Goal: Task Accomplishment & Management: Manage account settings

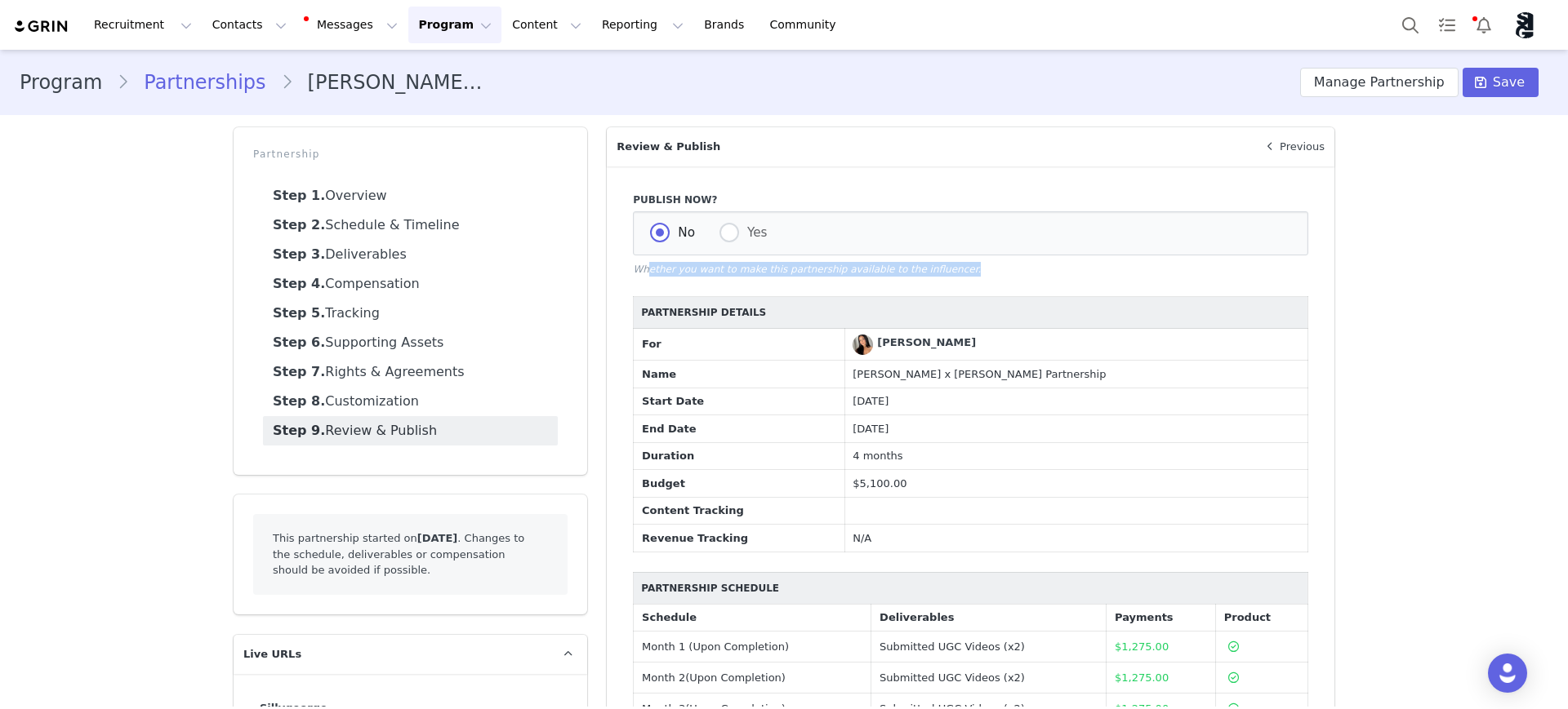
drag, startPoint x: 639, startPoint y: 273, endPoint x: 1021, endPoint y: 293, distance: 382.5
click at [1021, 293] on div "Publish Now? No Yes Whether you want to make this partnership available to the …" at bounding box center [971, 498] width 728 height 665
drag, startPoint x: 1034, startPoint y: 280, endPoint x: 1052, endPoint y: 274, distance: 19.0
click at [1034, 279] on div "Publish Now? No Yes Whether you want to make this partnership available to the …" at bounding box center [971, 498] width 728 height 665
click at [1481, 325] on div "Program Partnerships [PERSON_NAME] x [PERSON_NAME] Partnership Manage Partnersh…" at bounding box center [784, 447] width 1568 height 794
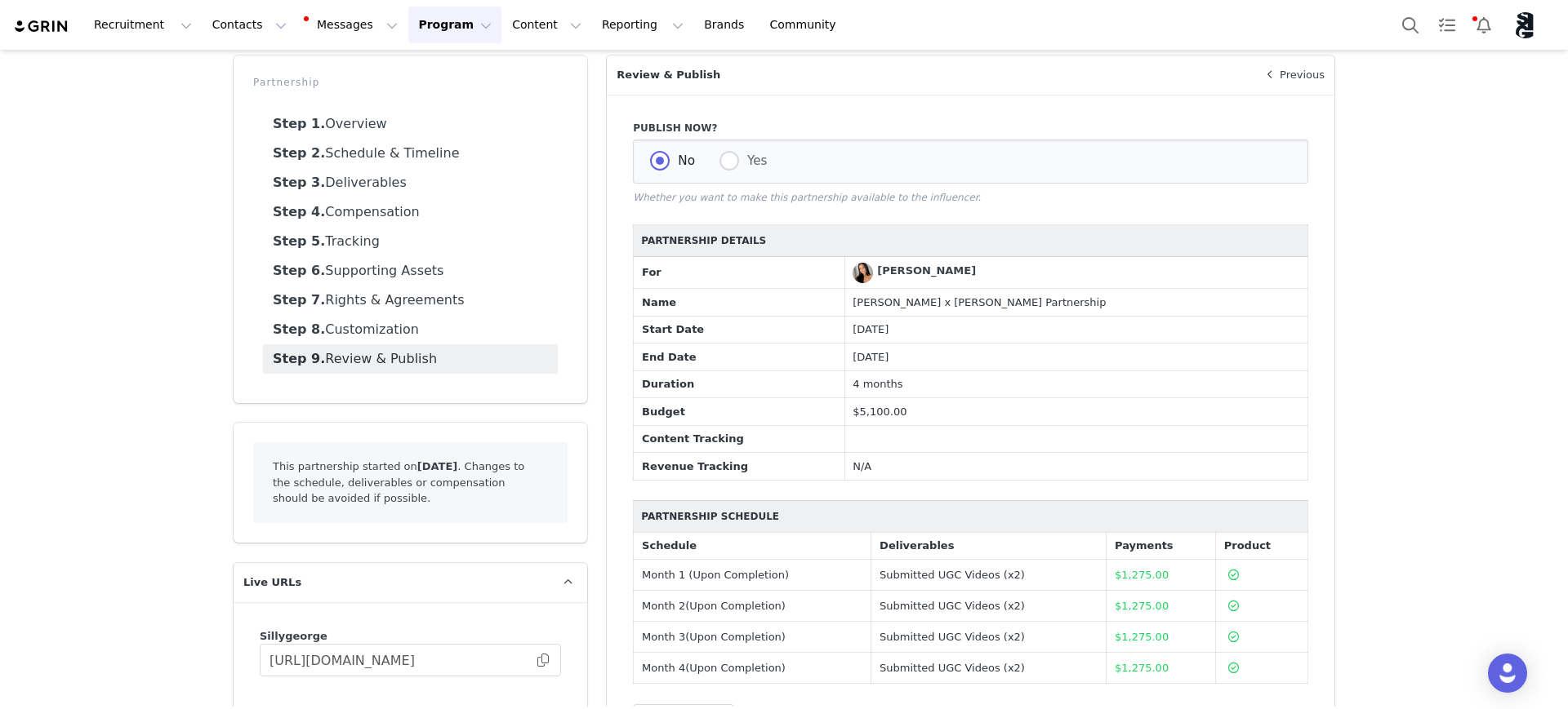
scroll to position [102, 0]
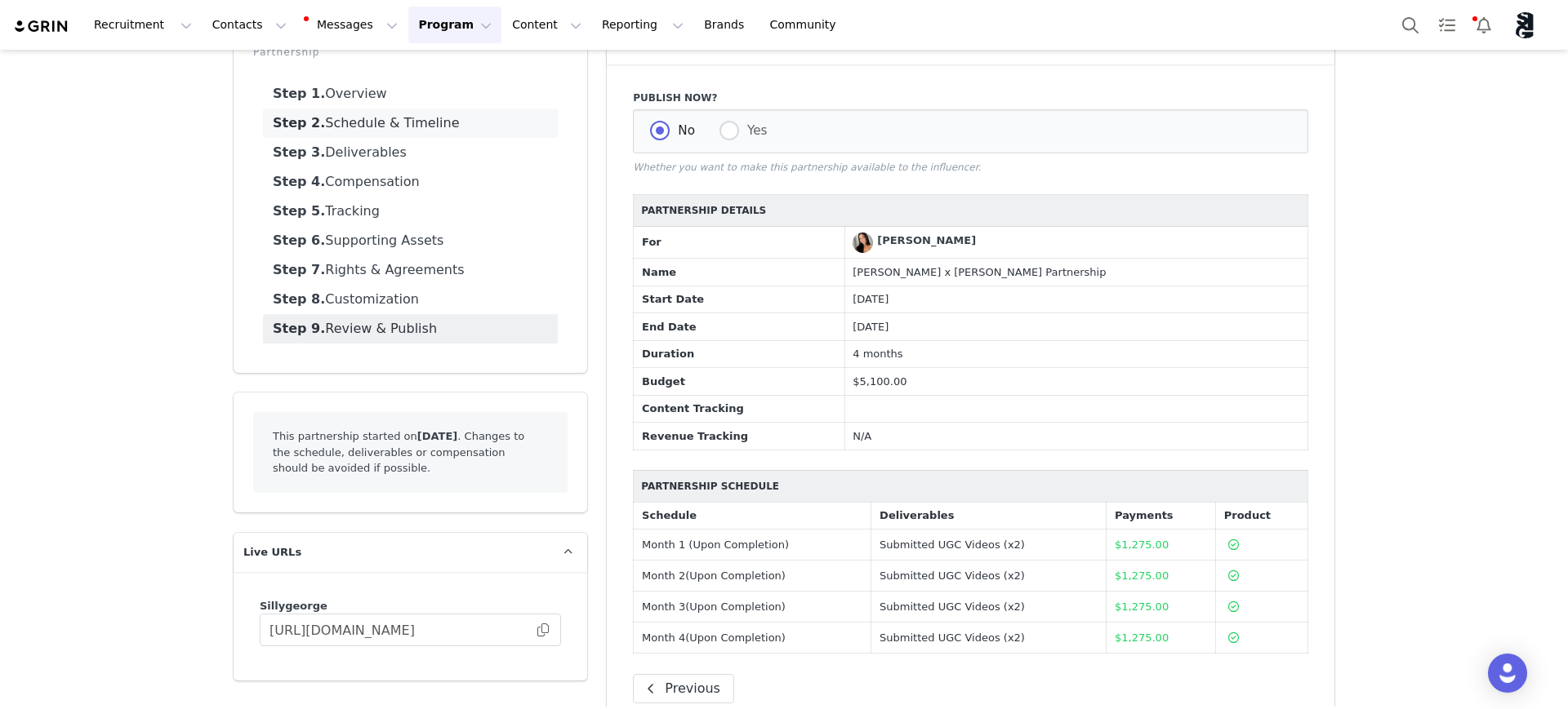
drag, startPoint x: 345, startPoint y: 101, endPoint x: 370, endPoint y: 119, distance: 30.8
click at [345, 101] on link "Step 1. Overview" at bounding box center [411, 93] width 295 height 29
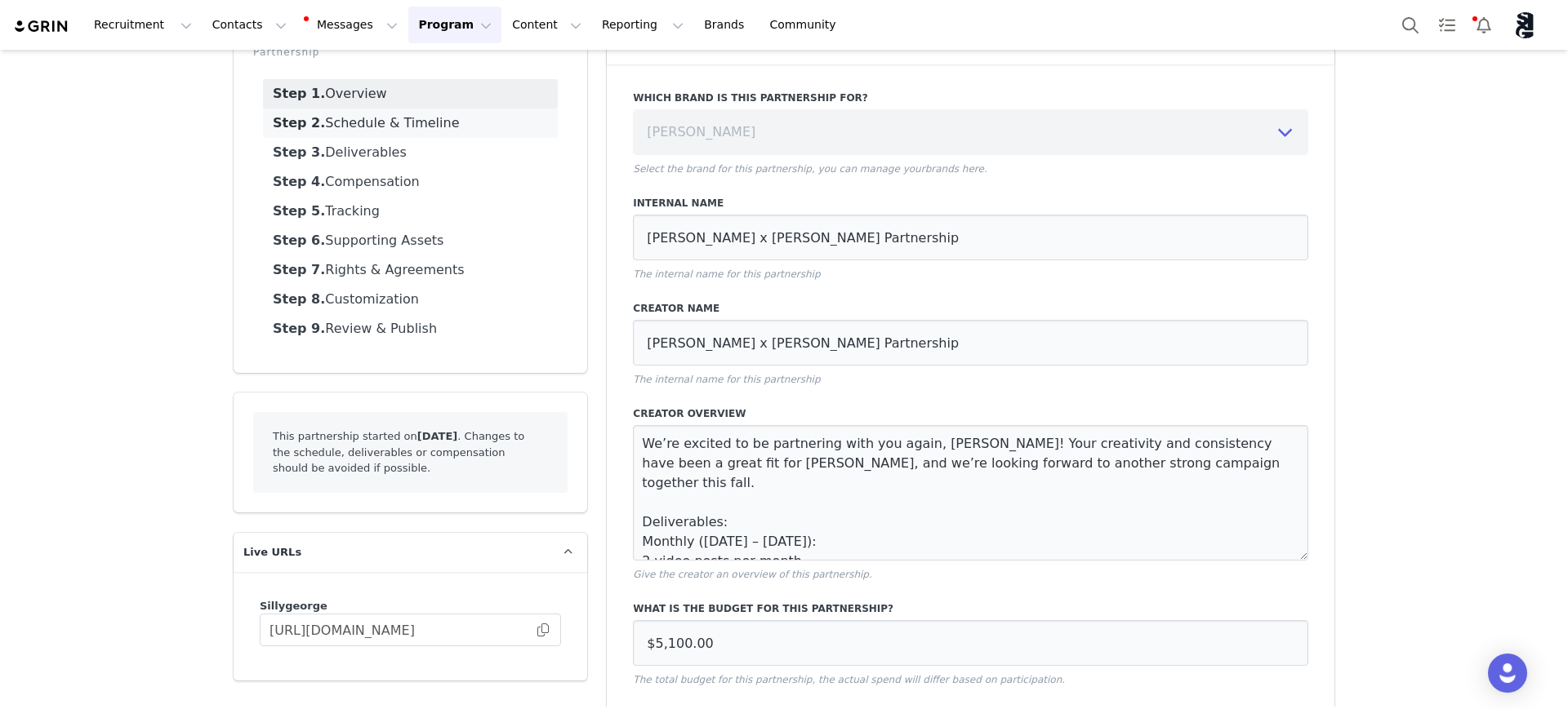
click at [370, 119] on link "Step 2. Schedule & Timeline" at bounding box center [411, 123] width 295 height 29
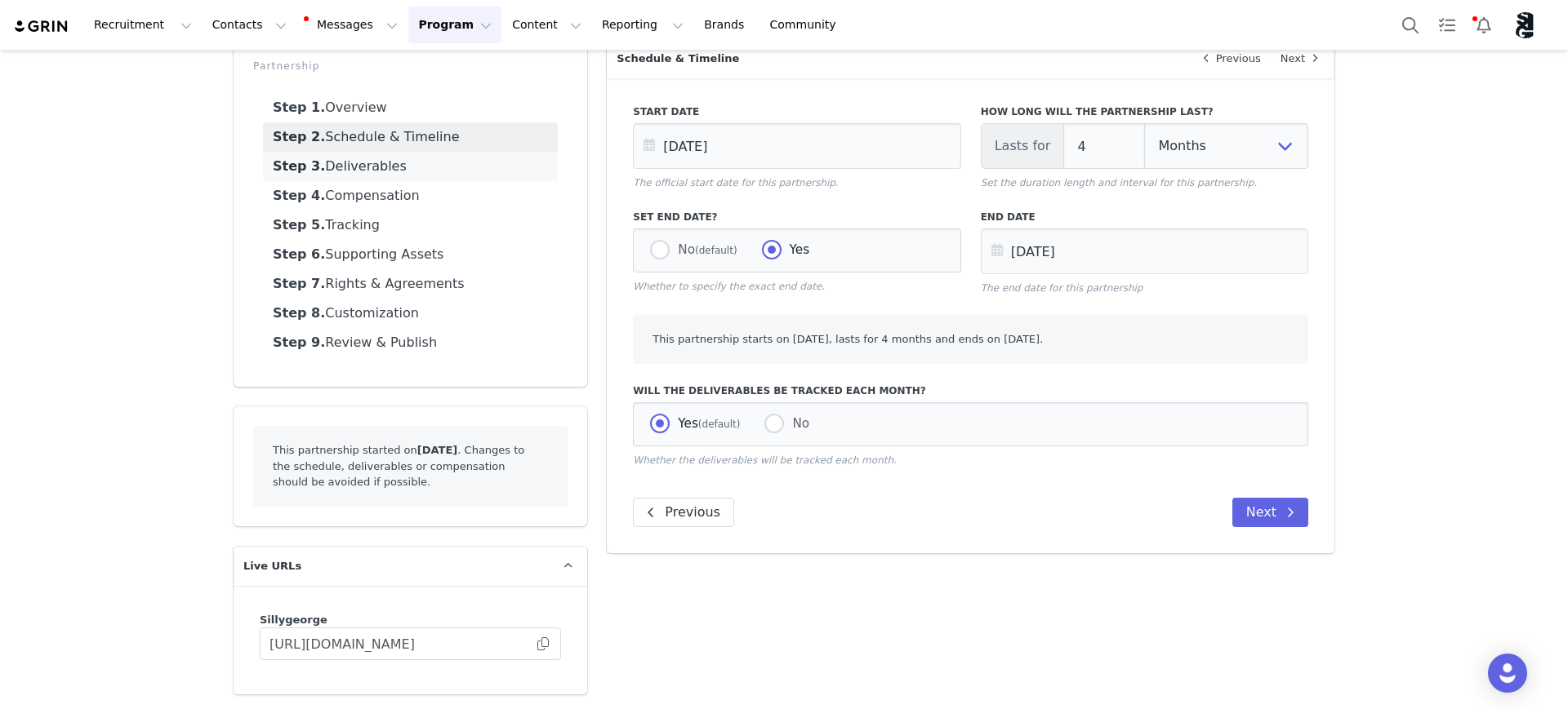
click at [367, 156] on link "Step 3. Deliverables" at bounding box center [411, 166] width 295 height 29
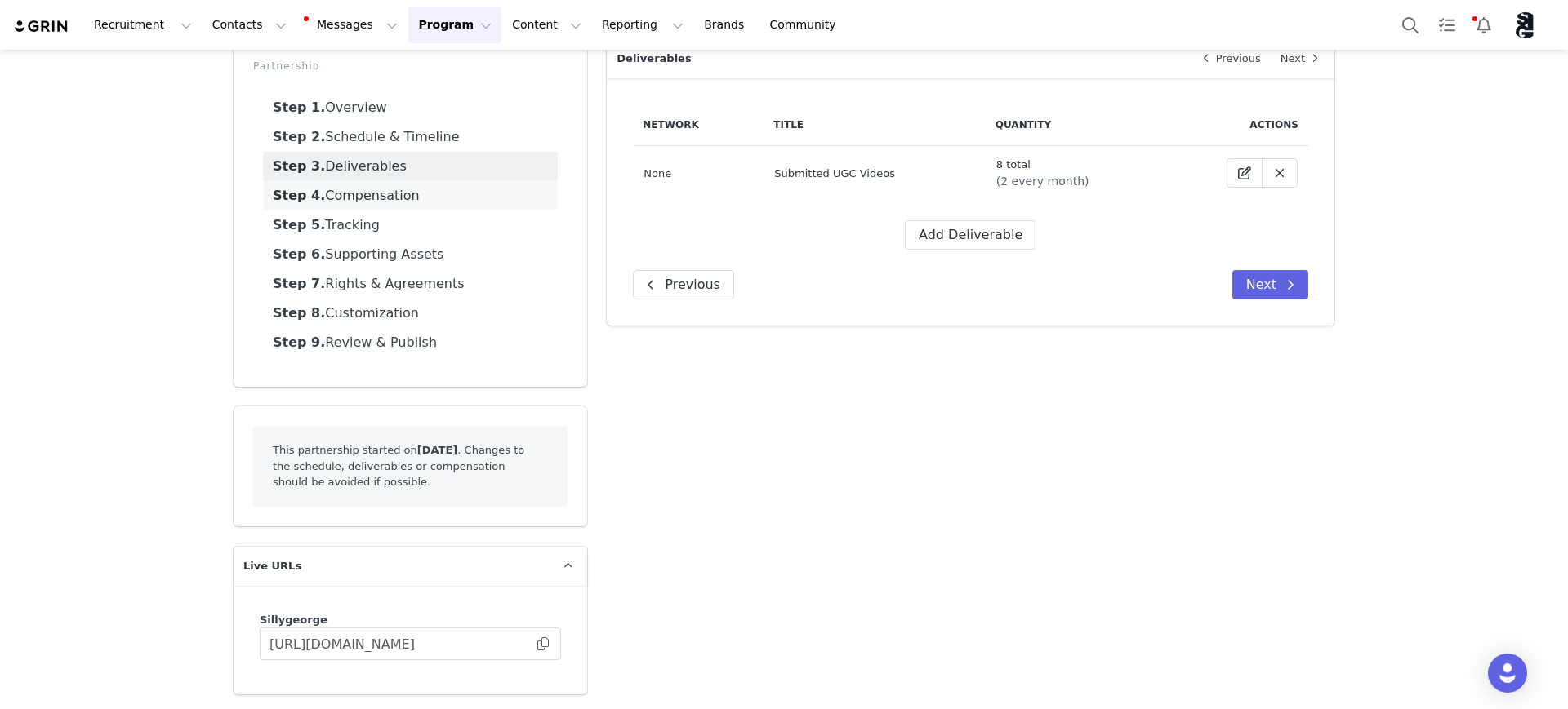
click at [368, 197] on link "Step 4. Compensation" at bounding box center [411, 195] width 295 height 29
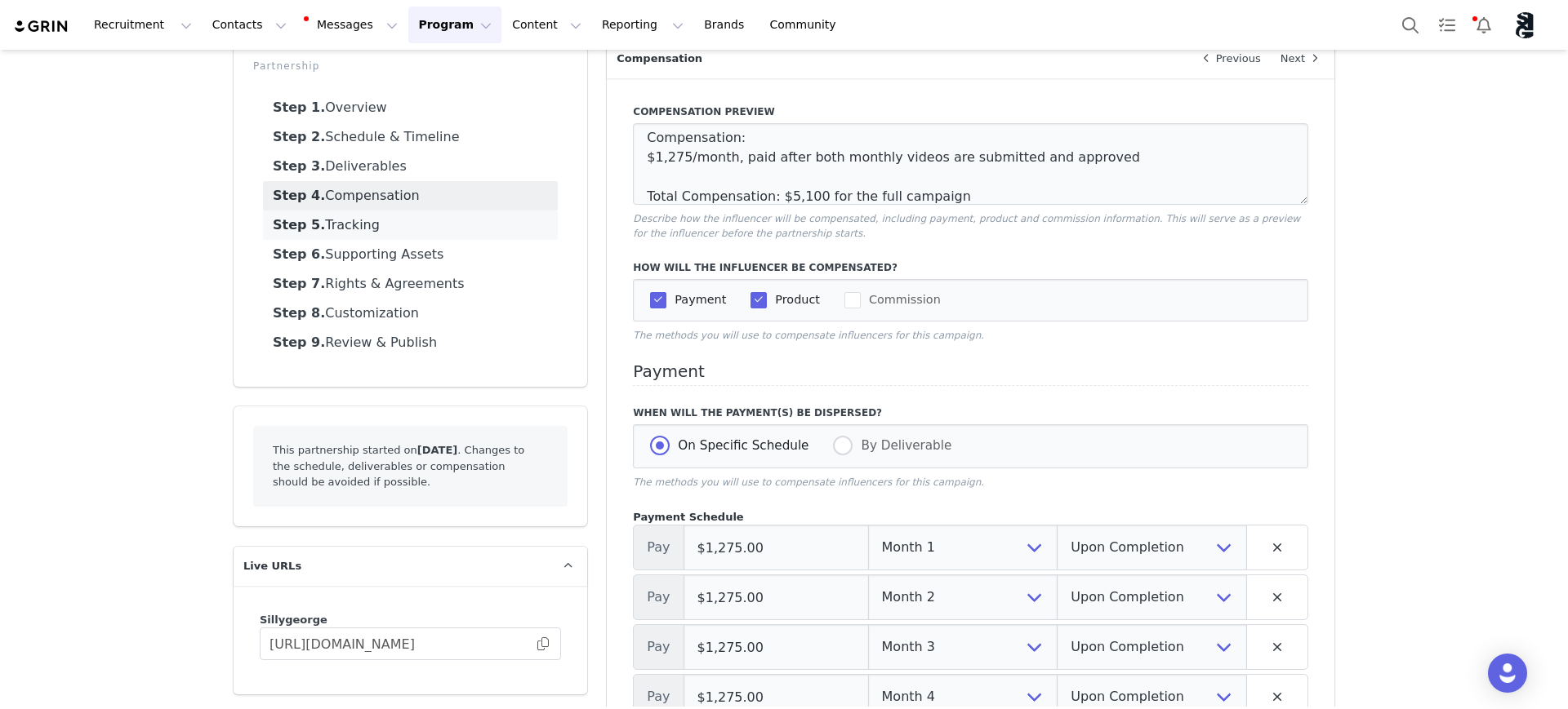
scroll to position [102, 0]
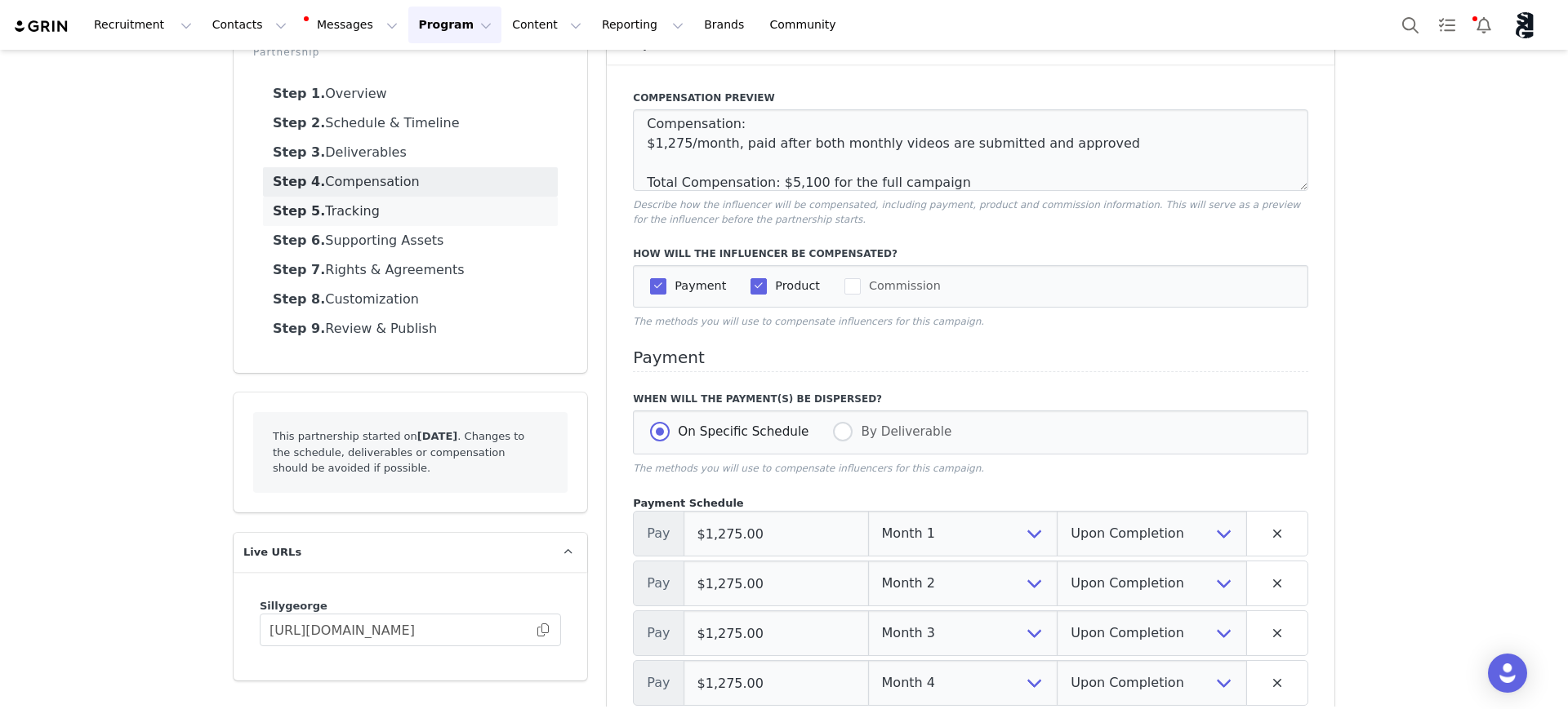
click at [369, 211] on link "Step 5. Tracking" at bounding box center [411, 211] width 295 height 29
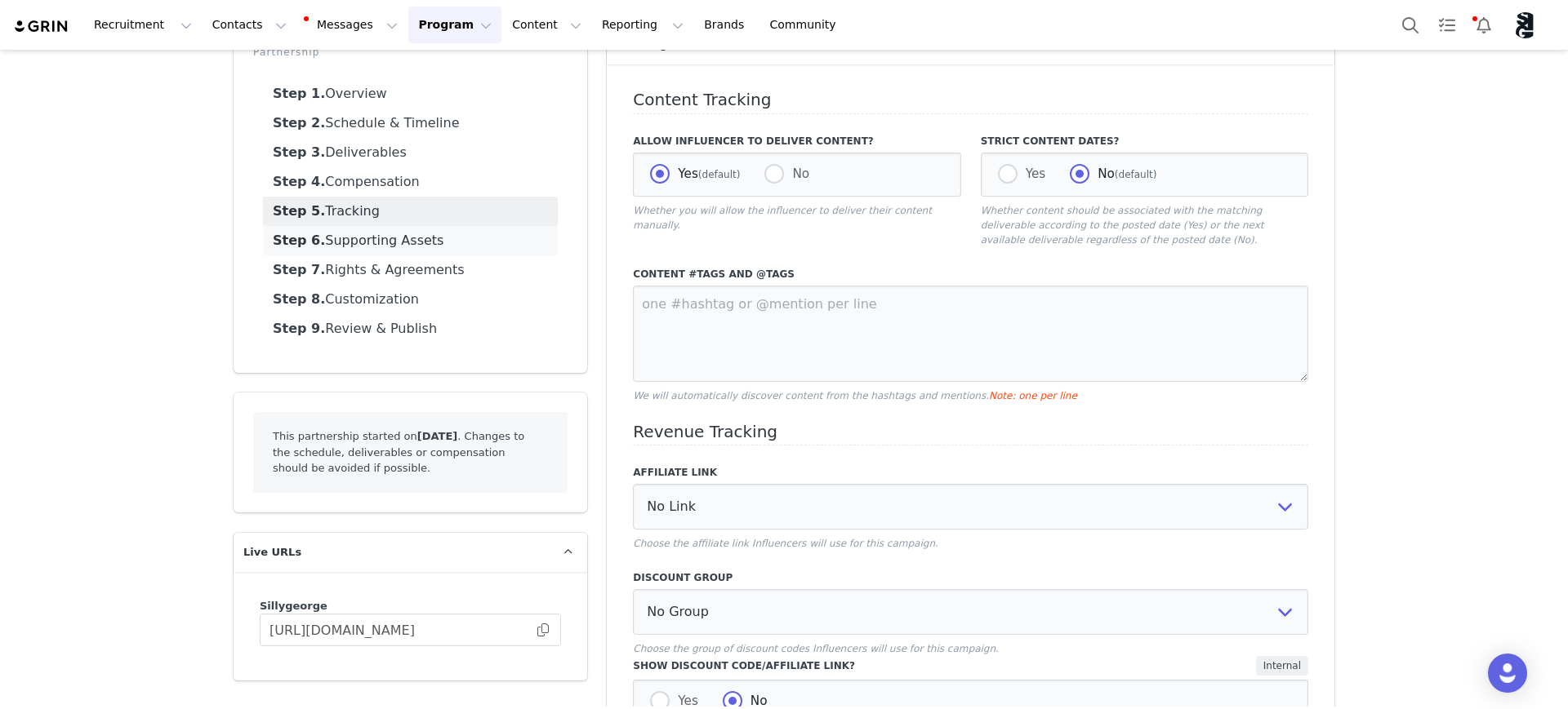
click at [370, 239] on link "Step 6. Supporting Assets" at bounding box center [411, 241] width 295 height 29
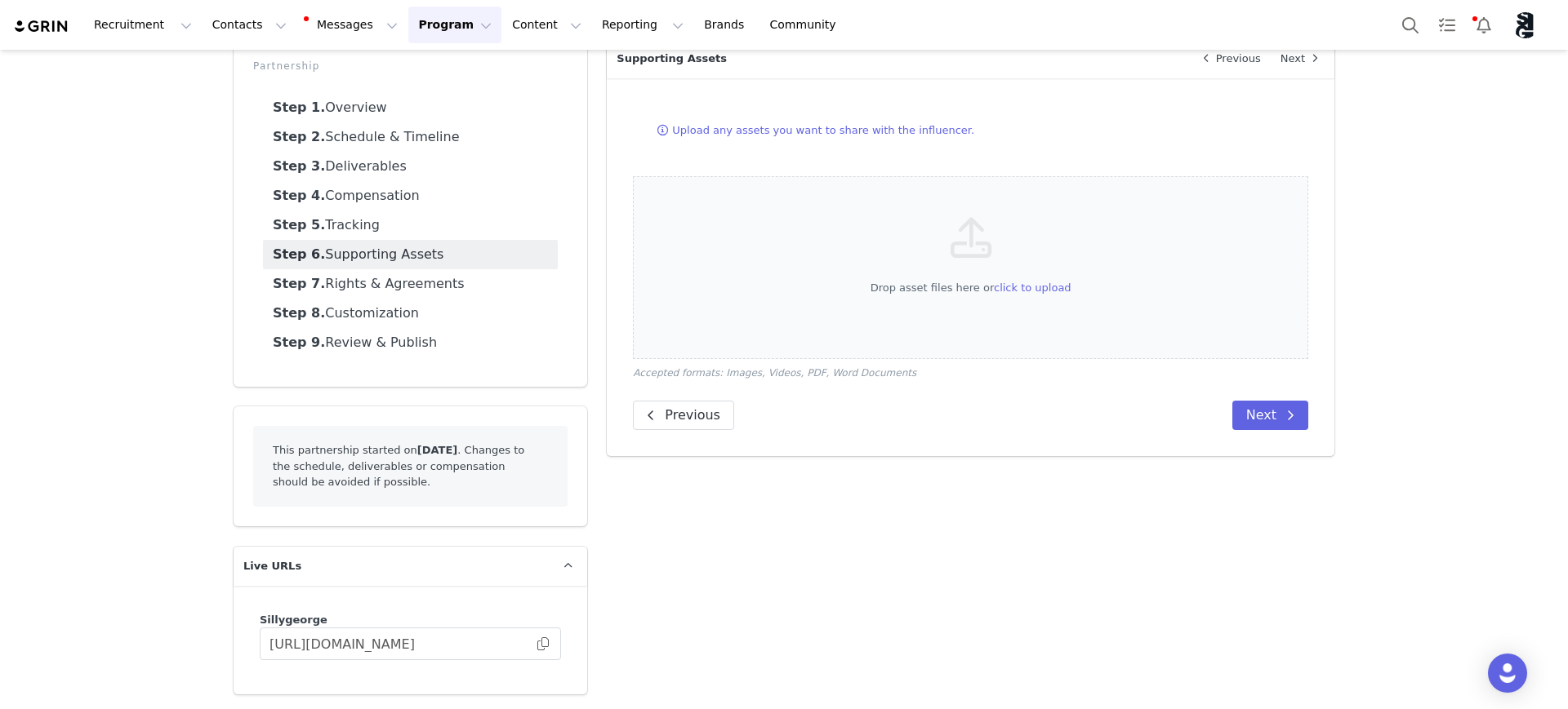
scroll to position [88, 0]
click at [367, 225] on link "Step 5. Tracking" at bounding box center [411, 225] width 295 height 29
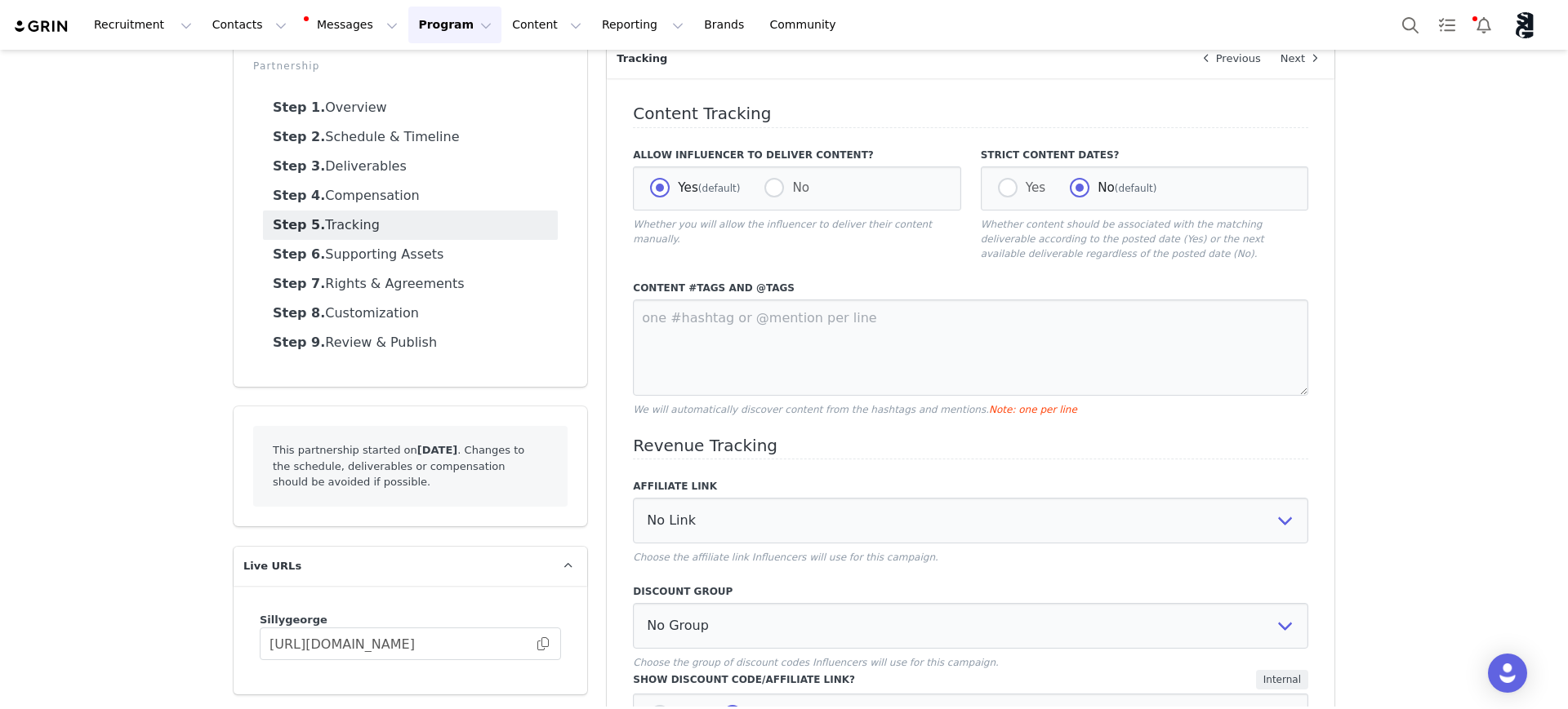
scroll to position [102, 0]
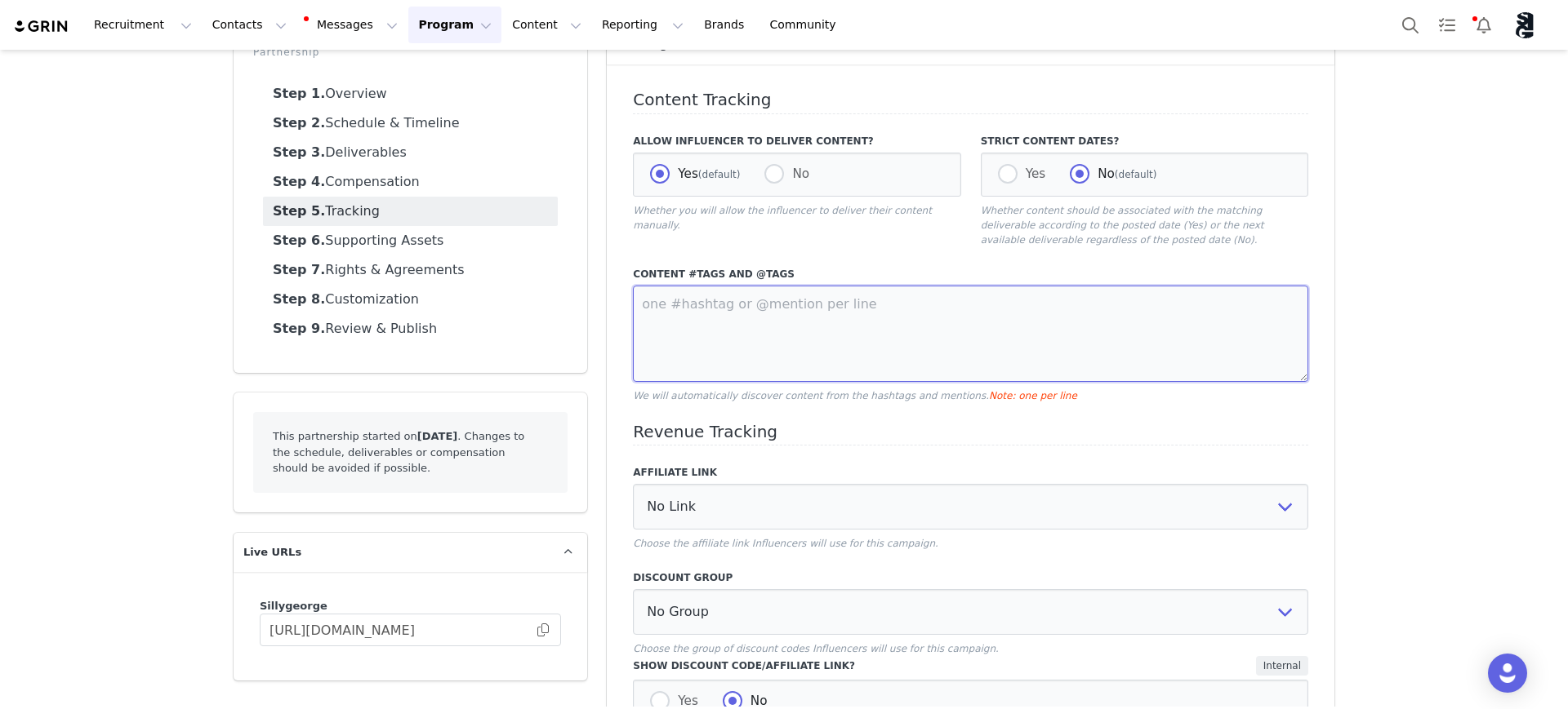
click at [760, 316] on textarea at bounding box center [971, 334] width 676 height 96
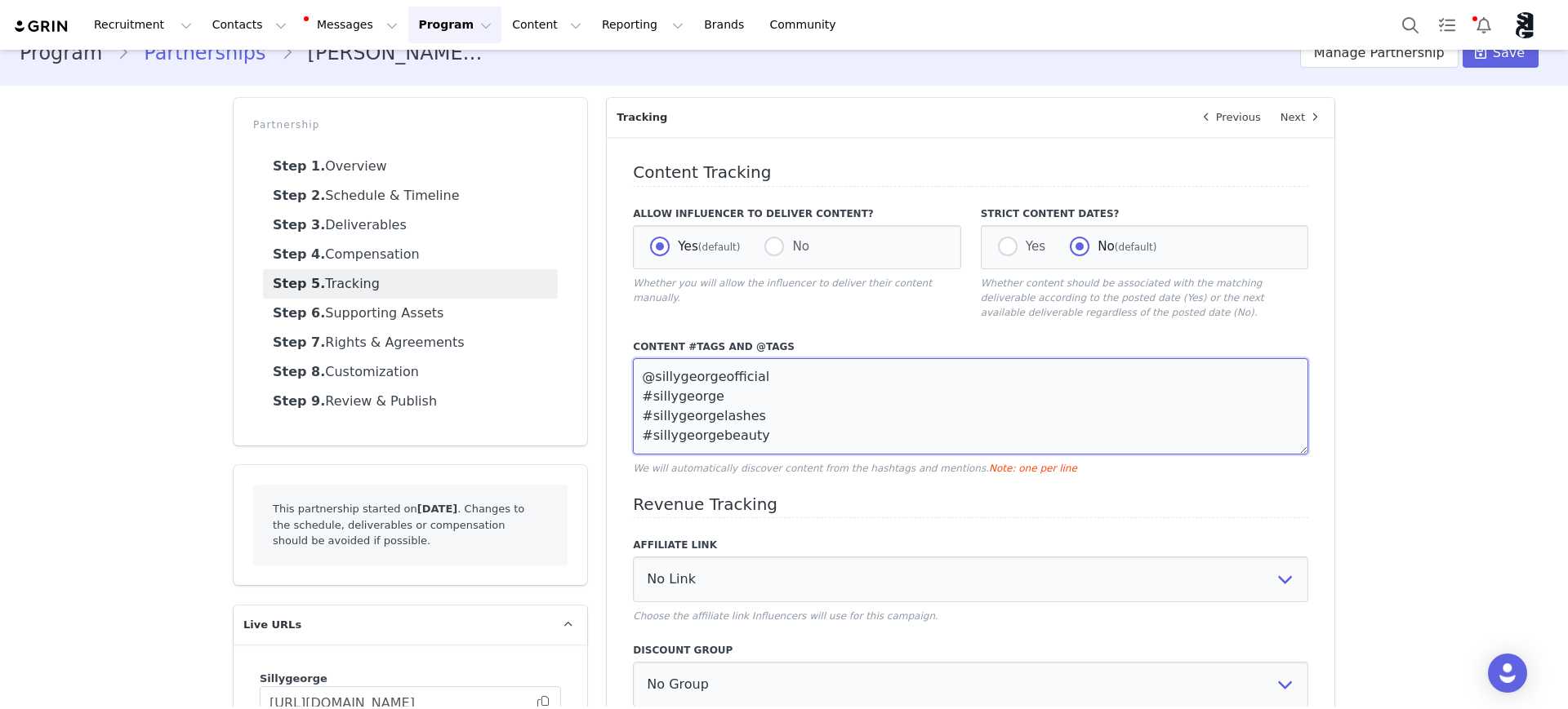
scroll to position [0, 0]
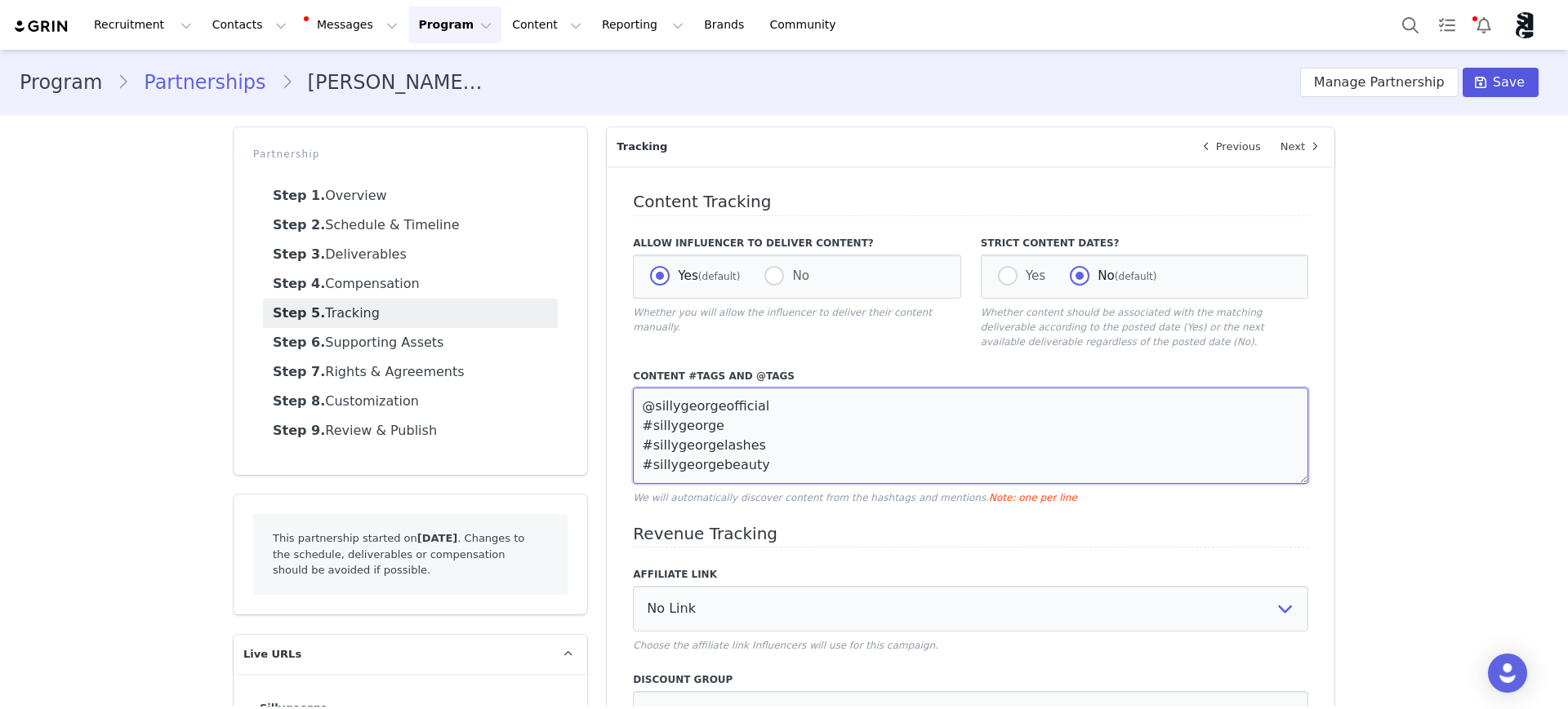
type textarea "@sillygeorgeofficial #sillygeorge #sillygeorgelashes #sillygeorgebeauty"
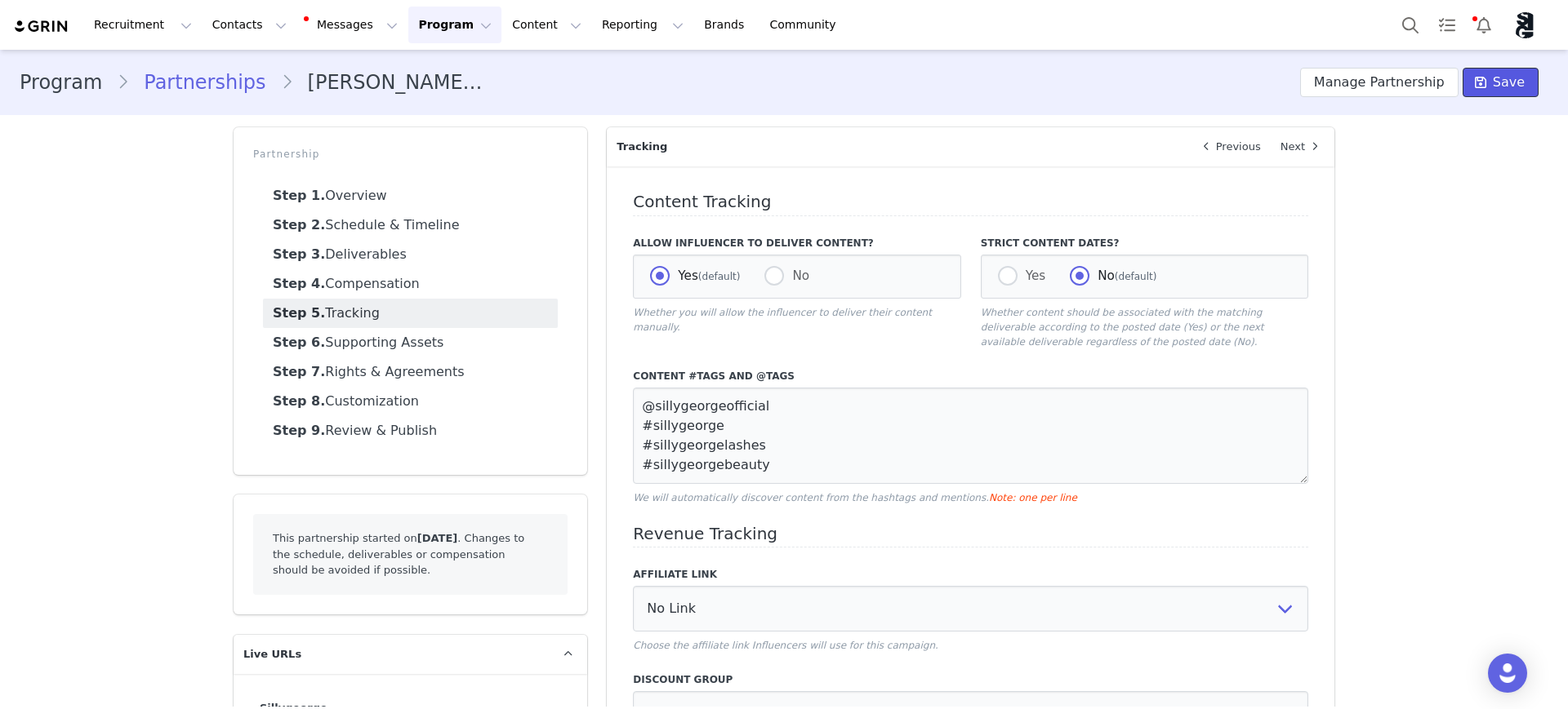
click at [1494, 79] on span "Save" at bounding box center [1509, 83] width 32 height 20
click at [372, 337] on link "Step 6. Supporting Assets" at bounding box center [411, 342] width 295 height 29
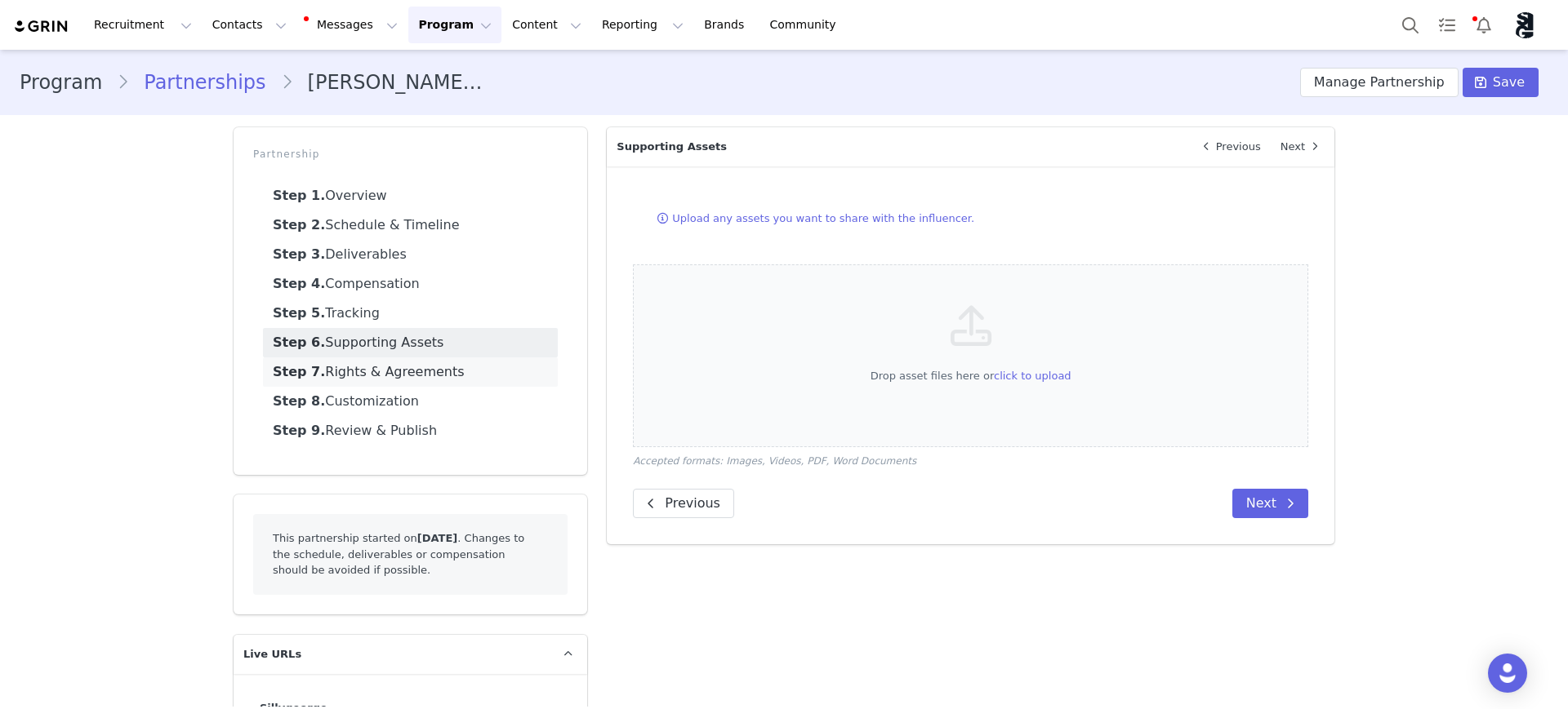
click at [343, 378] on link "Step 7. Rights & Agreements" at bounding box center [411, 371] width 295 height 29
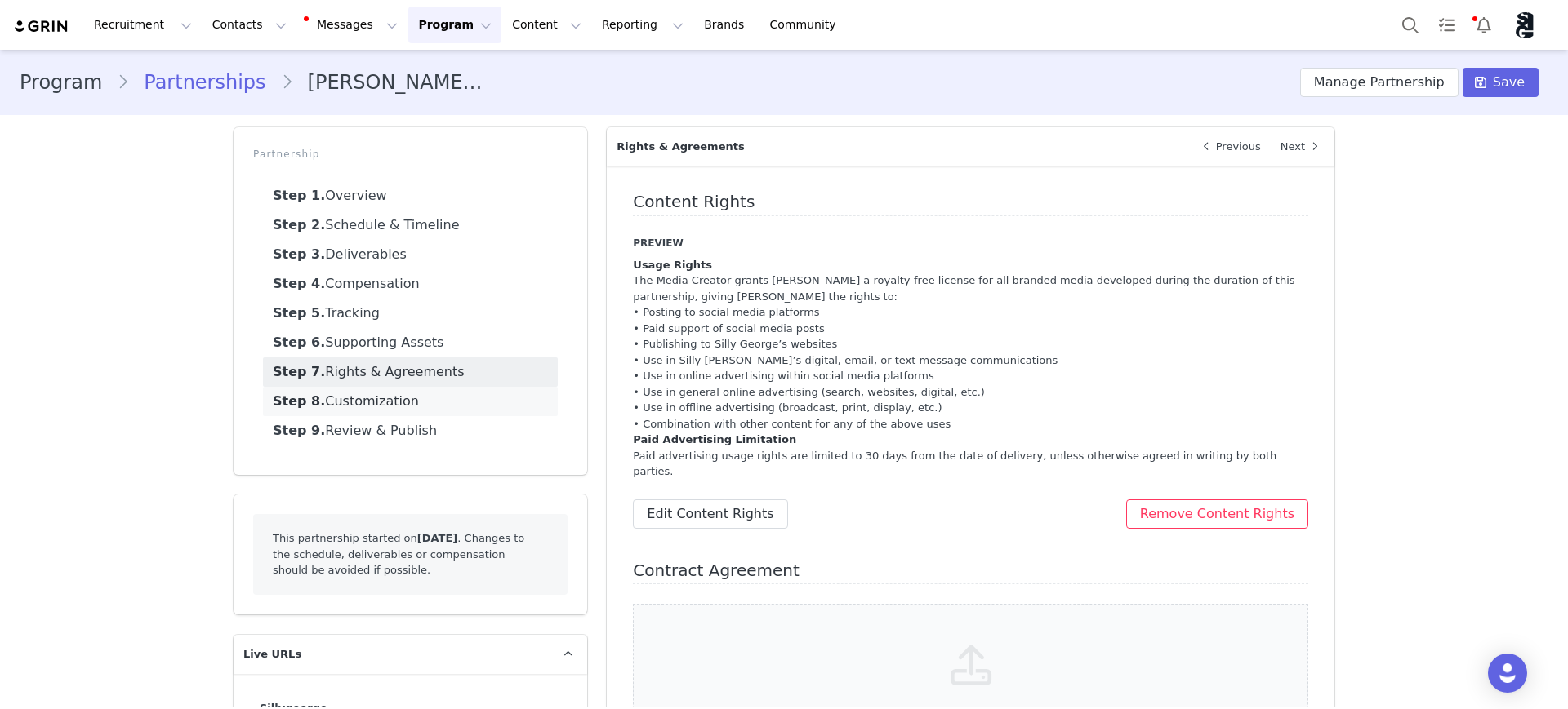
click at [331, 398] on link "Step 8. Customization" at bounding box center [411, 402] width 295 height 29
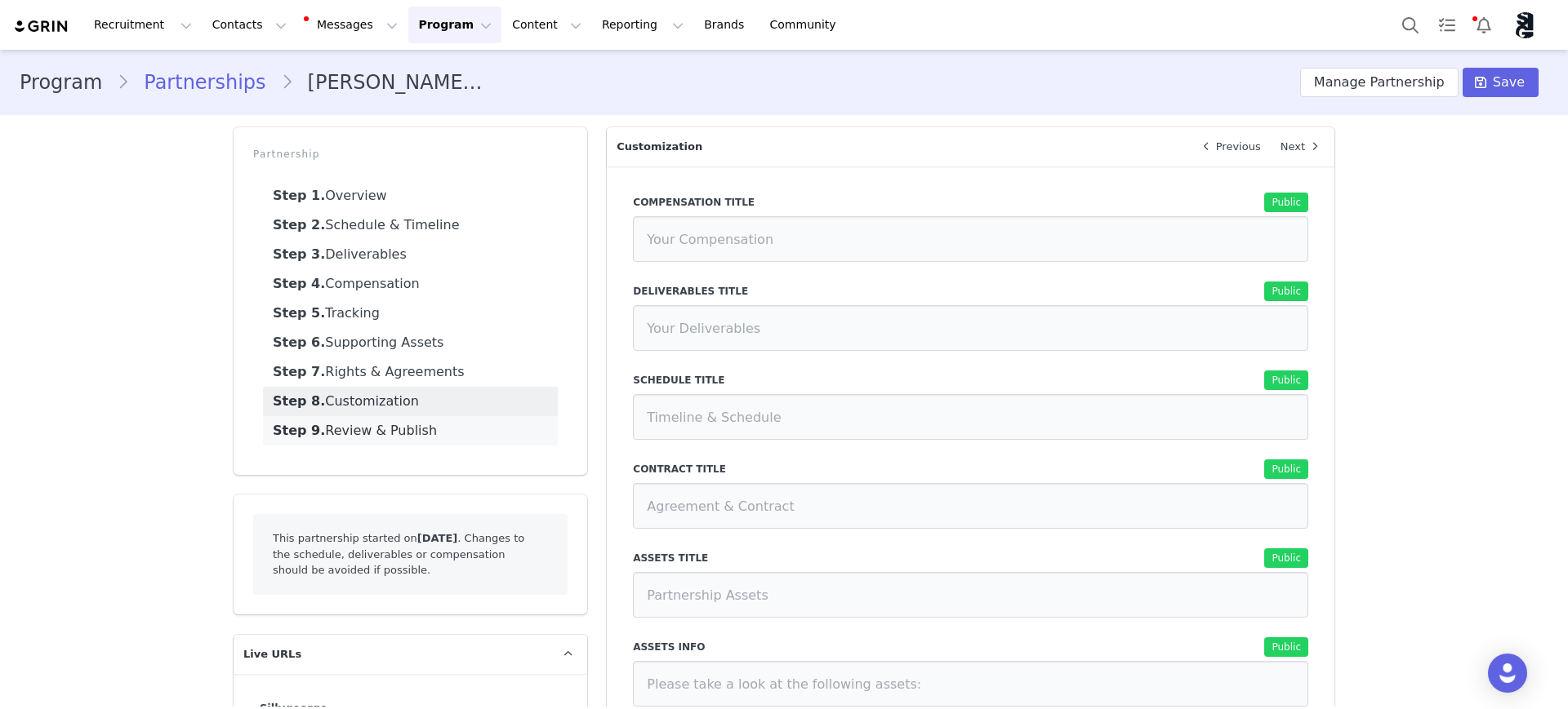
click at [348, 422] on link "Step 9. Review & Publish" at bounding box center [411, 431] width 295 height 29
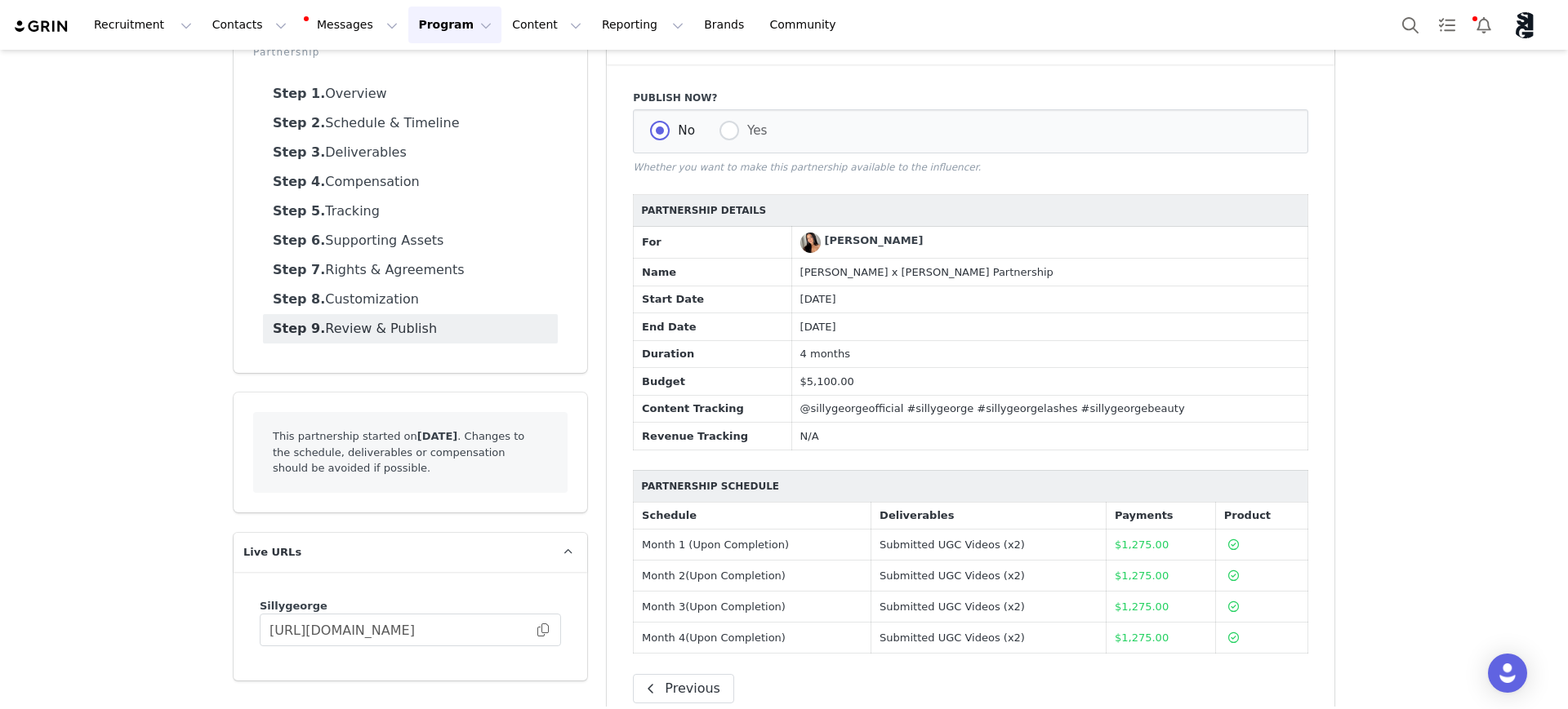
scroll to position [139, 0]
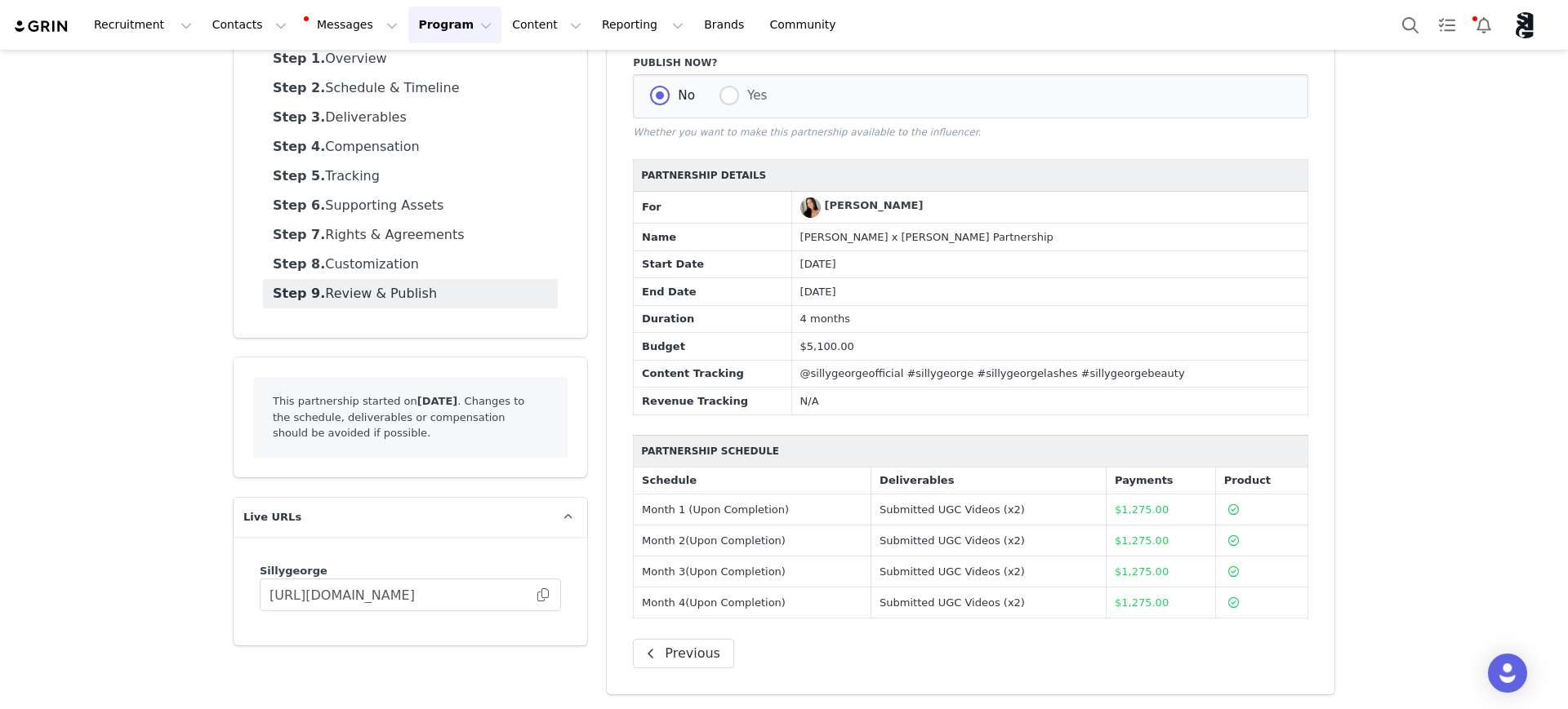
click at [1135, 372] on tr "Content Tracking @sillygeorgeofficial #sillygeorge #sillygeorgelashes #sillygeo…" at bounding box center [971, 373] width 675 height 28
click at [1202, 382] on td "@sillygeorgeofficial #sillygeorge #sillygeorgelashes #sillygeorgebeauty" at bounding box center [1049, 373] width 516 height 28
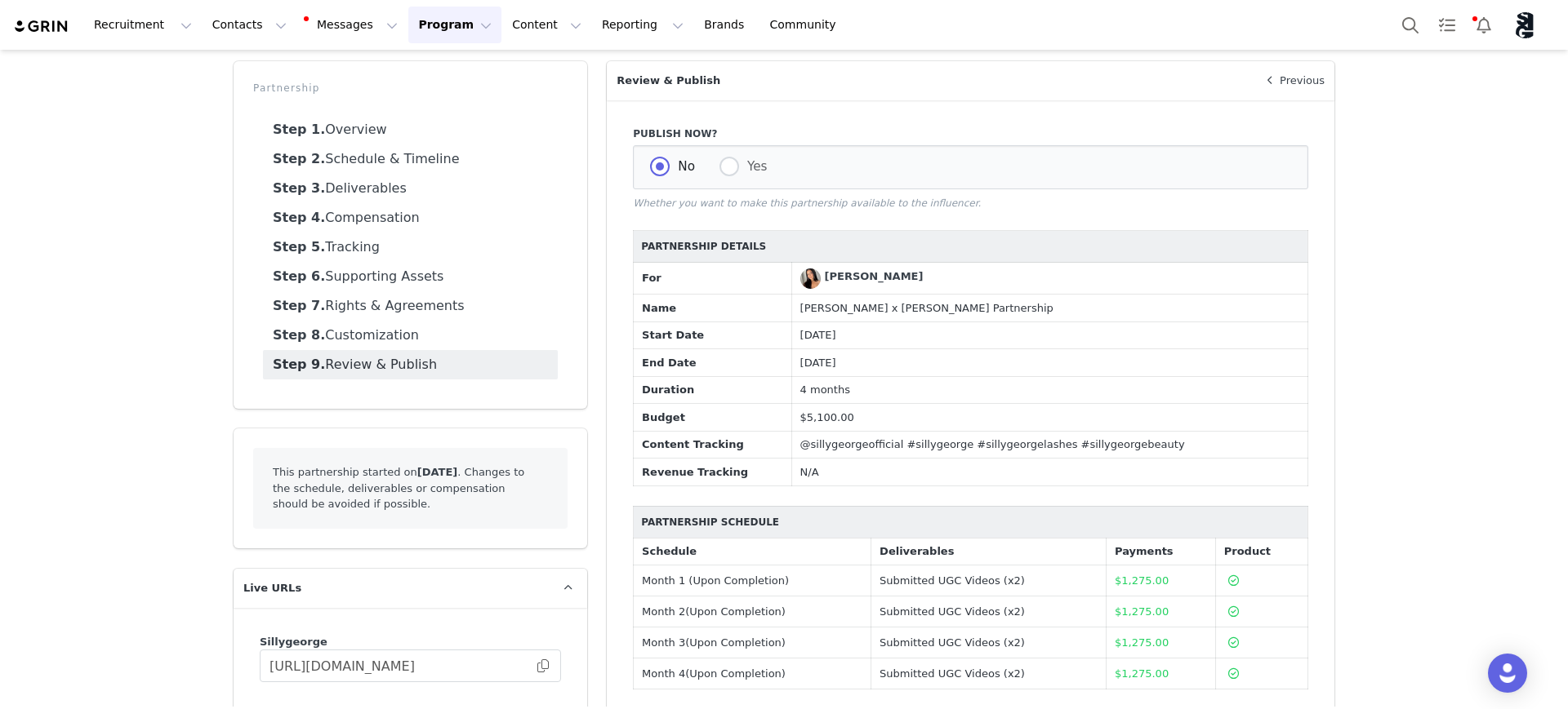
scroll to position [0, 0]
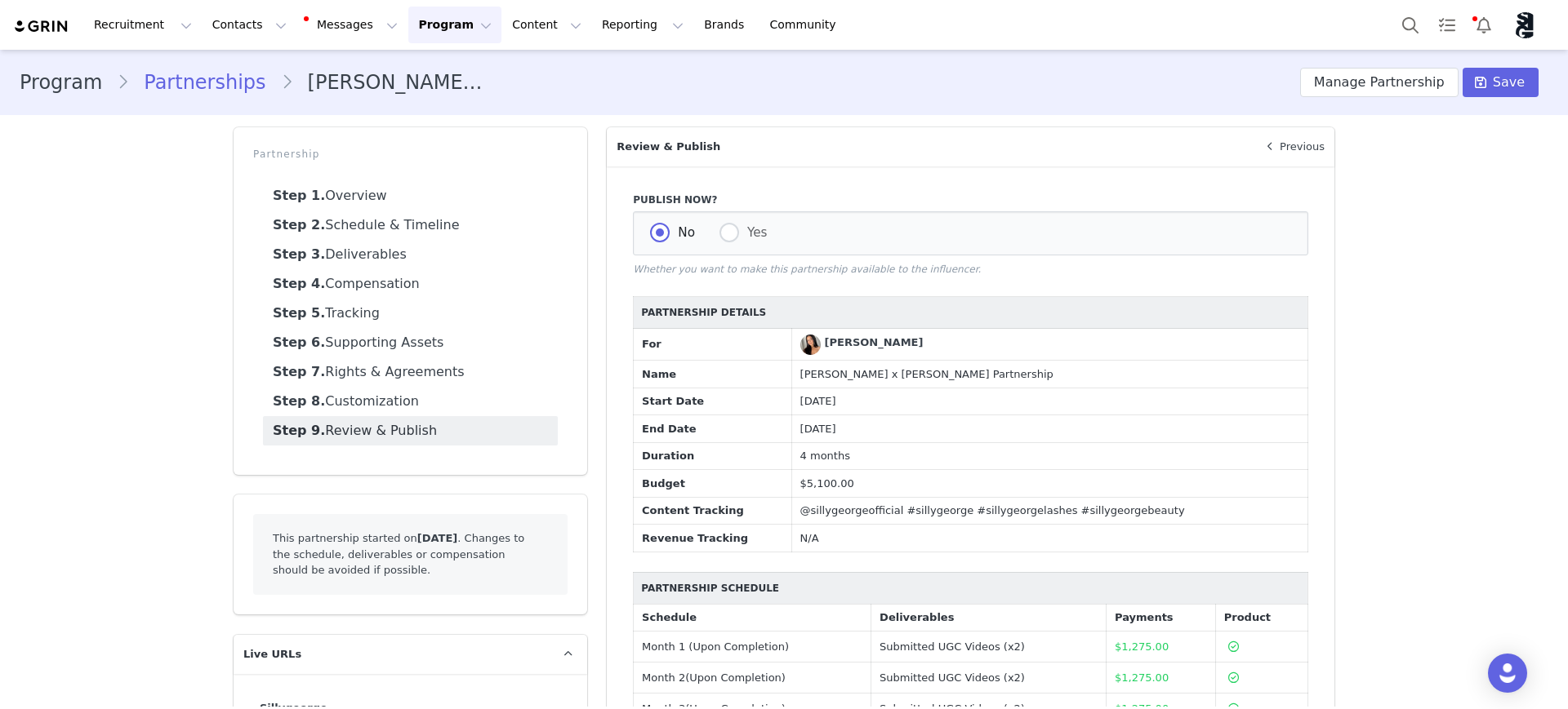
click at [181, 84] on link "Partnerships" at bounding box center [204, 82] width 151 height 29
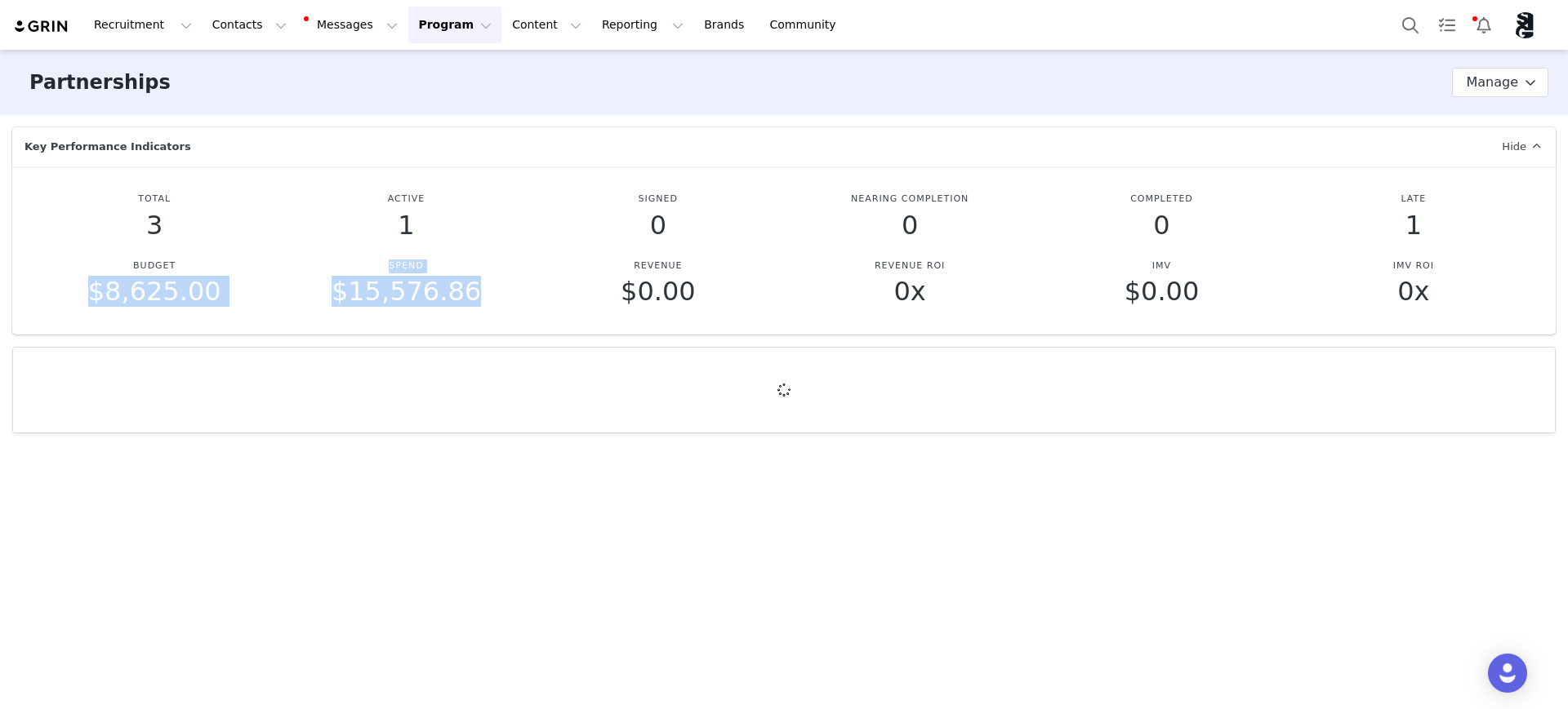
drag, startPoint x: 103, startPoint y: 294, endPoint x: 492, endPoint y: 310, distance: 389.3
click at [492, 310] on div "Budget $8,625.00 Spend $15,576.86 Revenue $0.00 Revenue ROI 0x IMV $0.00 IMV RO…" at bounding box center [784, 283] width 1511 height 67
click at [523, 307] on div "Spend $15,576.86" at bounding box center [405, 283] width 252 height 67
click at [527, 307] on div "Spend $15,576.86" at bounding box center [405, 283] width 252 height 67
click at [604, 317] on div "Total 3 Active 1 Signed 0 Nearing Completion 0 Completed 0 Late 1 Budget $8,625…" at bounding box center [784, 259] width 1492 height 152
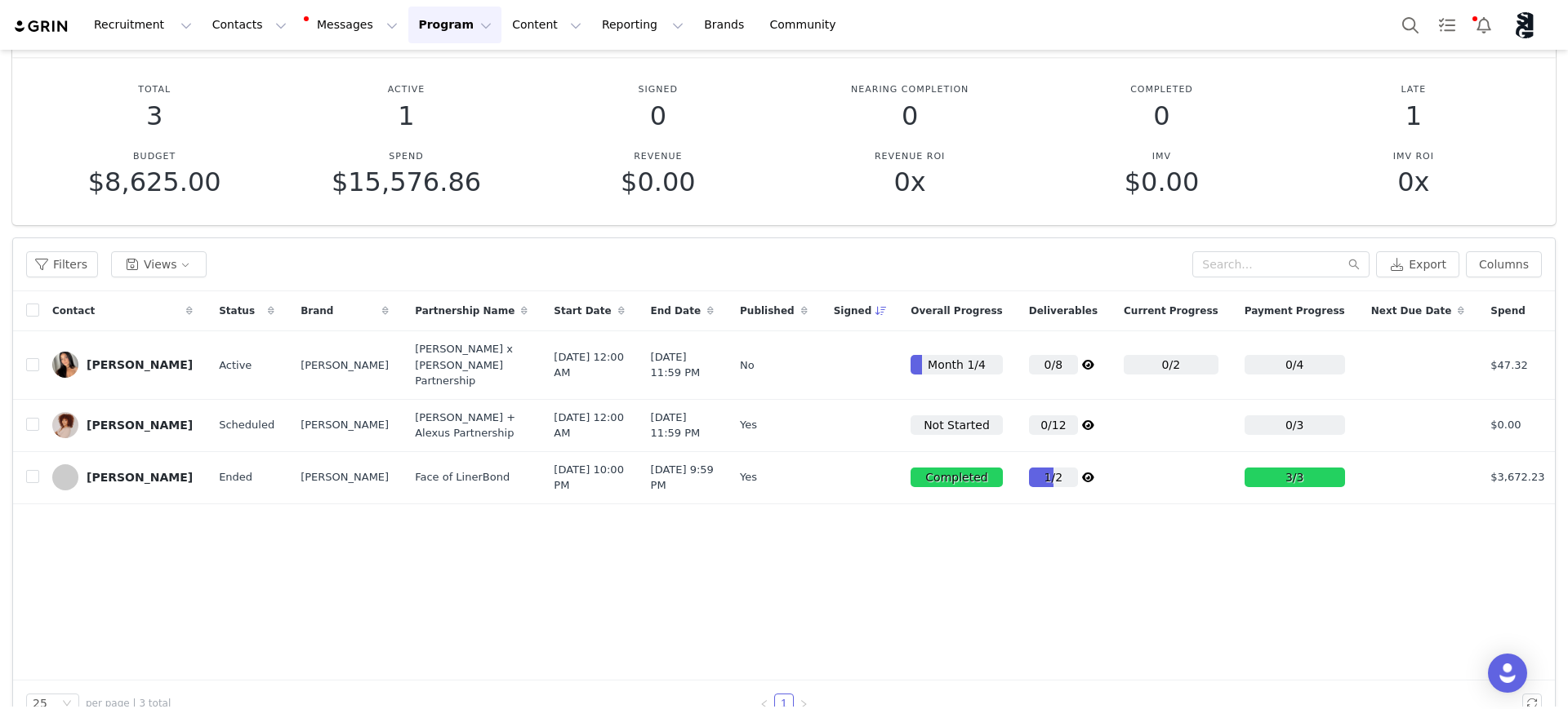
scroll to position [142, 0]
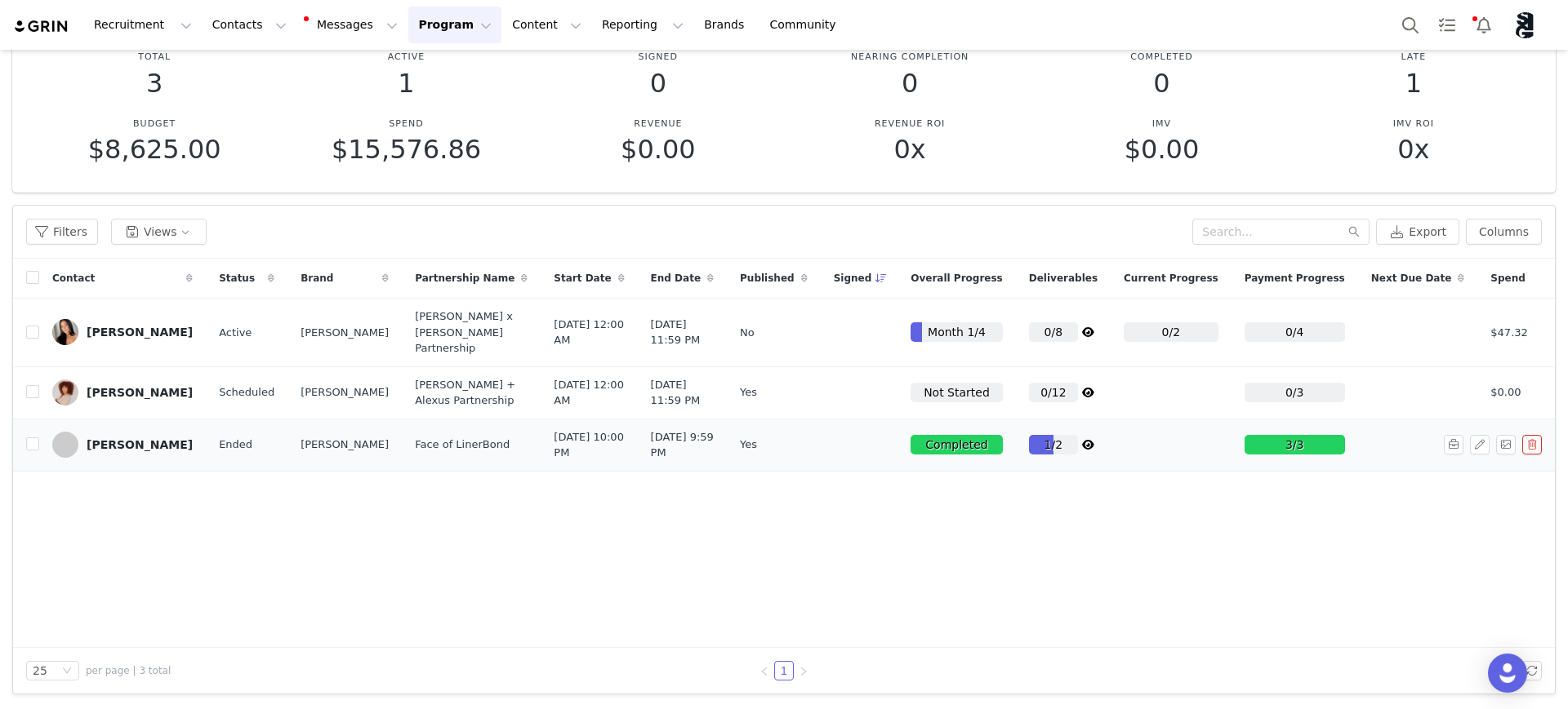
click at [131, 451] on div "[PERSON_NAME]" at bounding box center [139, 444] width 106 height 13
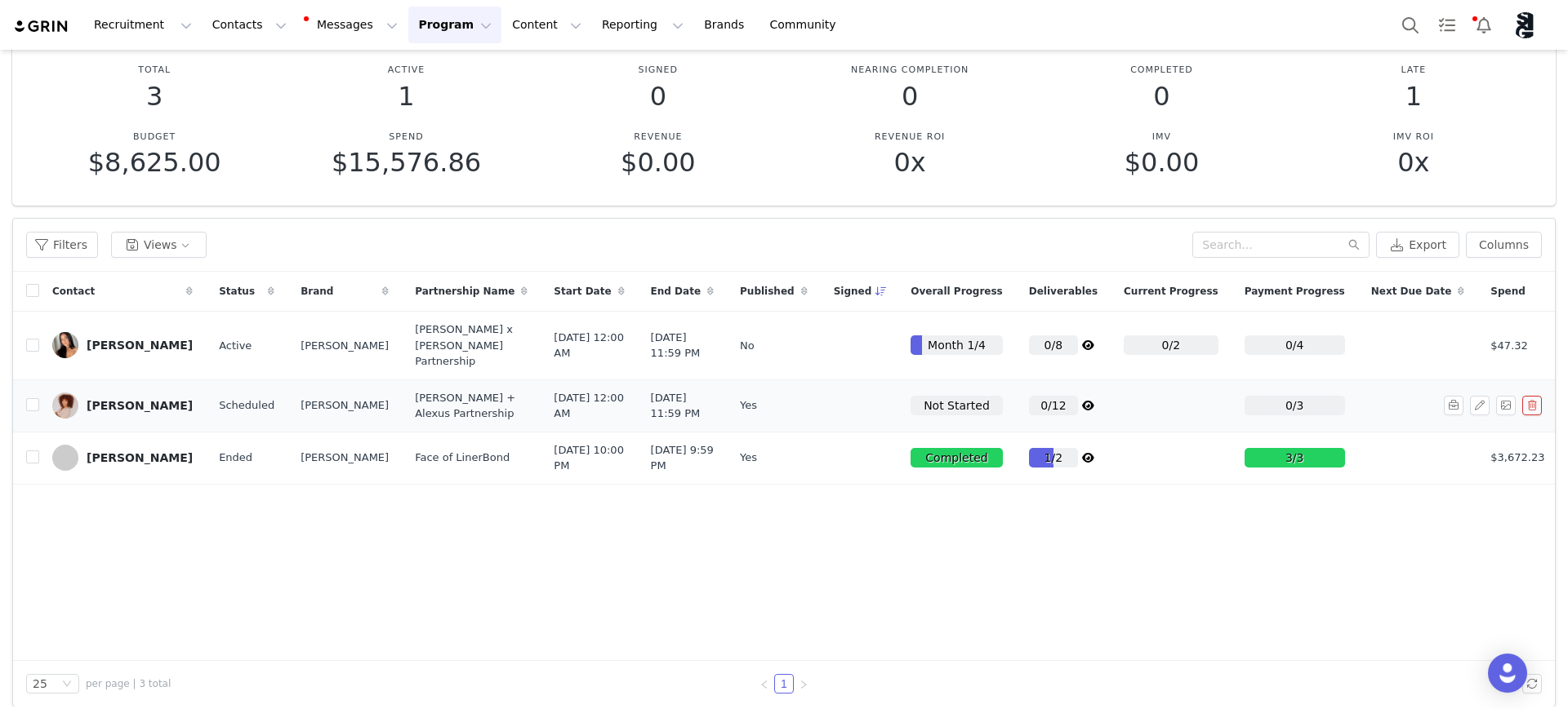
scroll to position [142, 0]
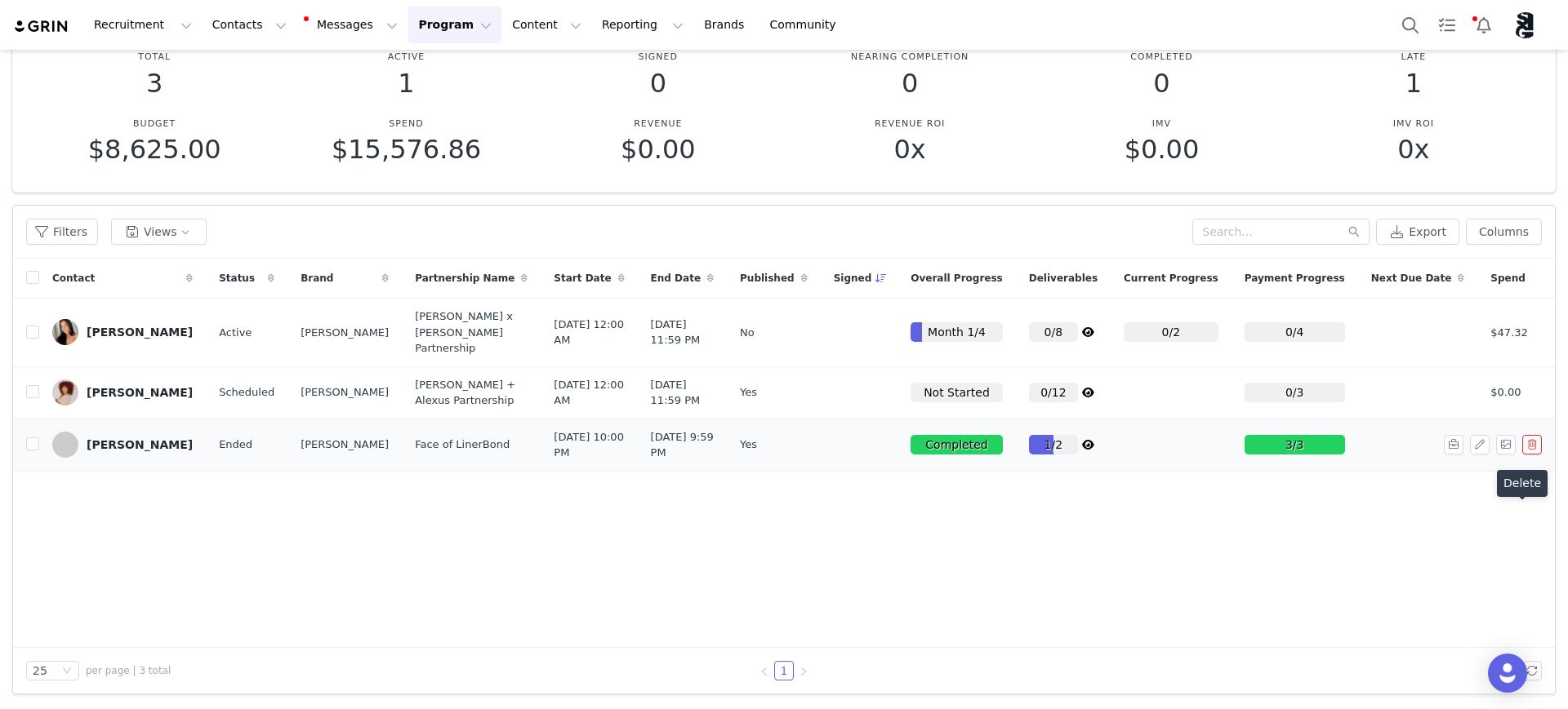
click at [1523, 455] on button "button" at bounding box center [1532, 445] width 20 height 20
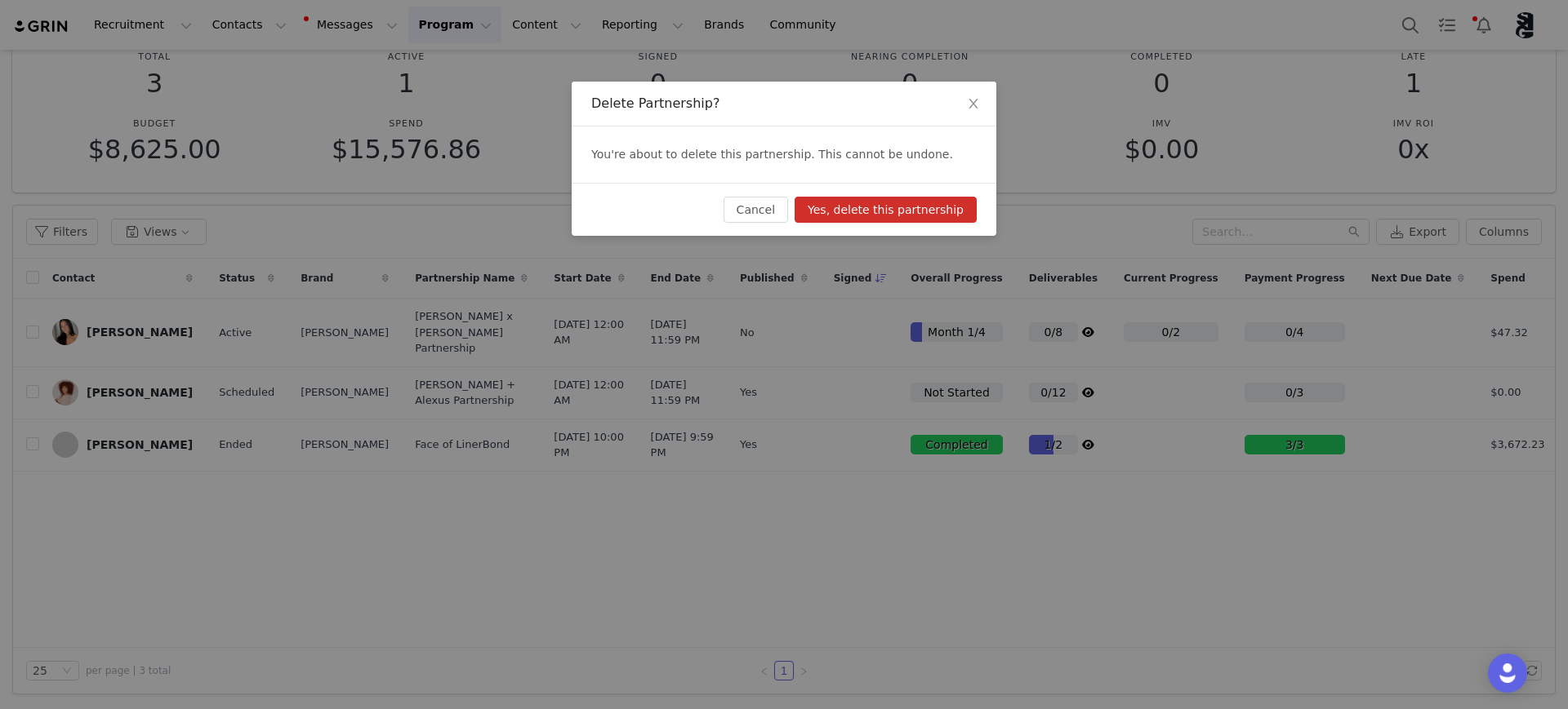
click at [879, 210] on button "Yes, delete this partnership" at bounding box center [885, 209] width 182 height 26
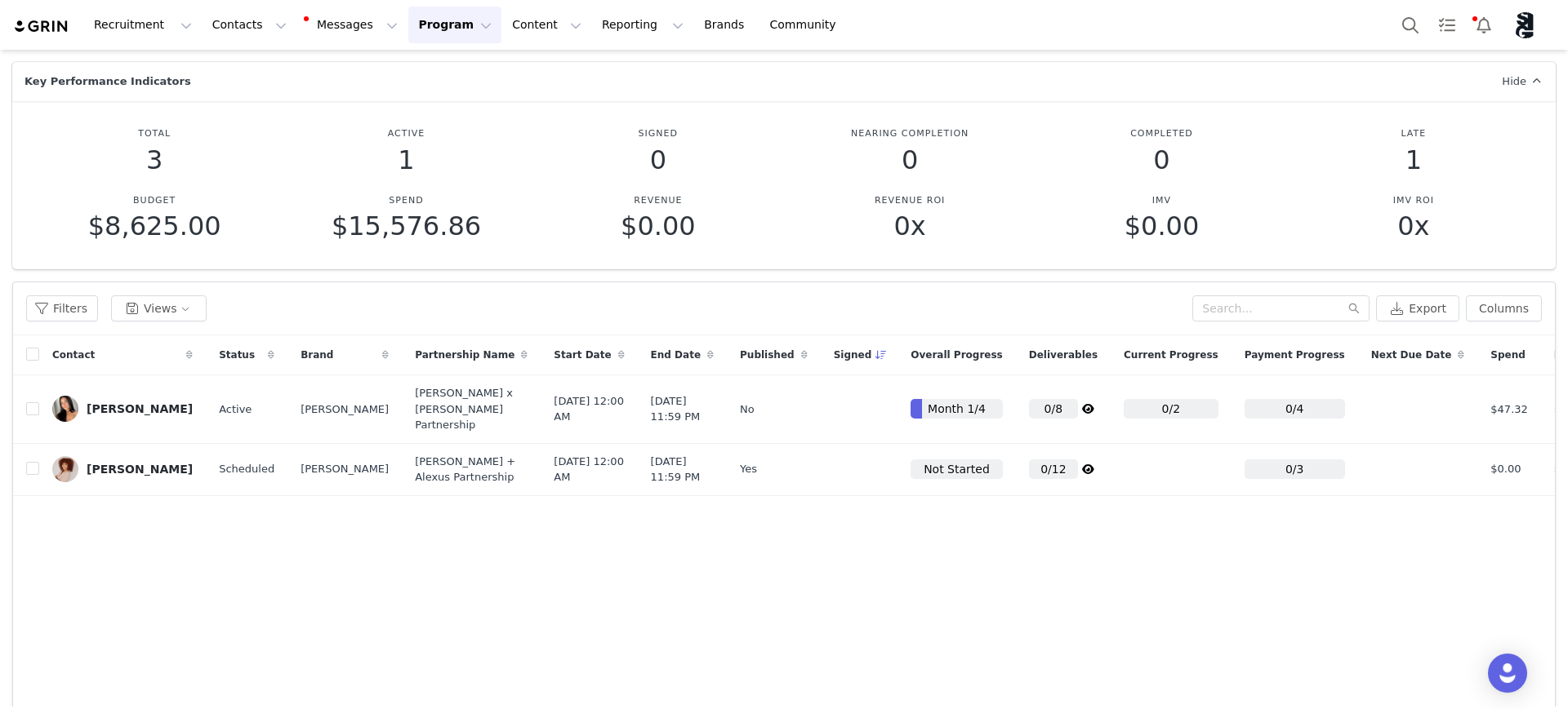
scroll to position [0, 0]
